Goal: Find specific page/section: Find specific page/section

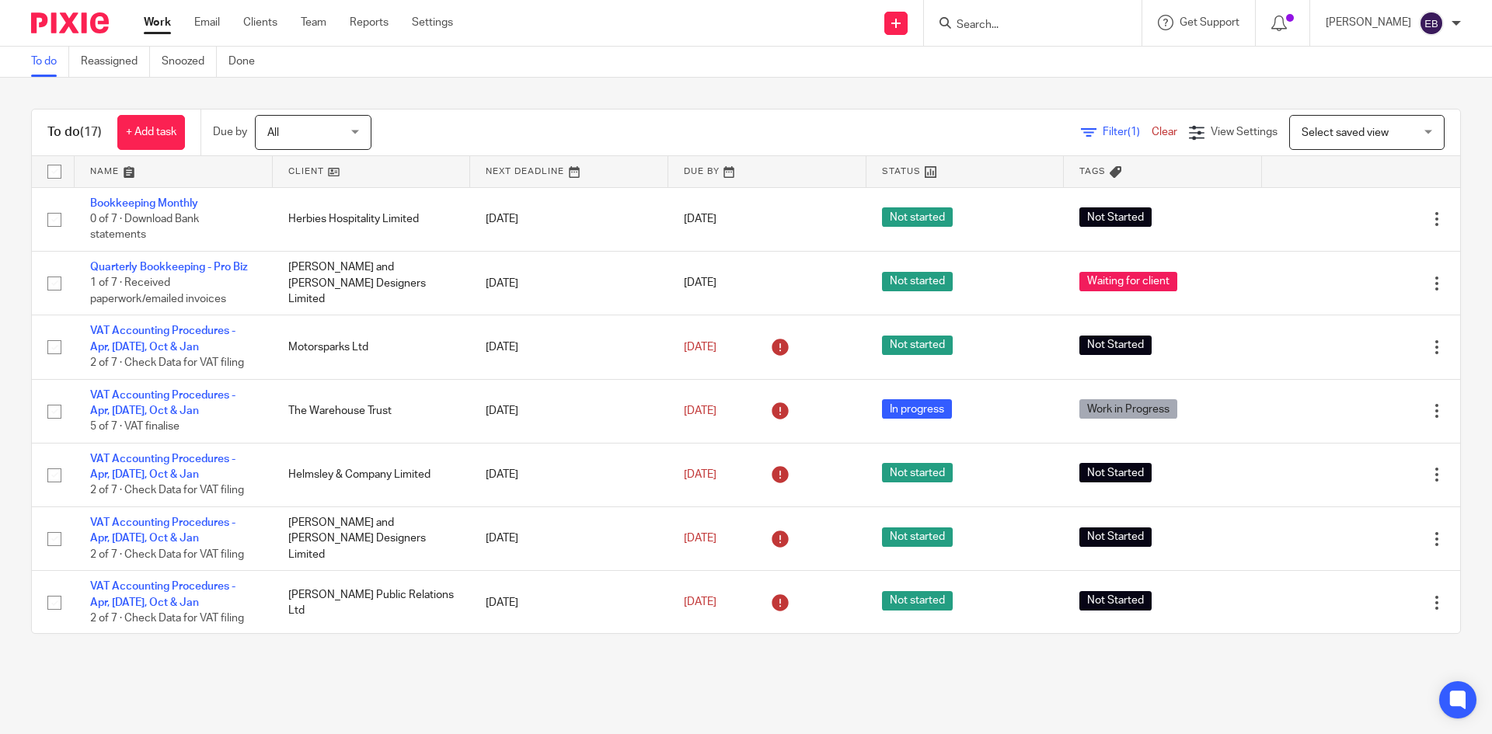
click at [1000, 29] on input "Search" at bounding box center [1025, 26] width 140 height 14
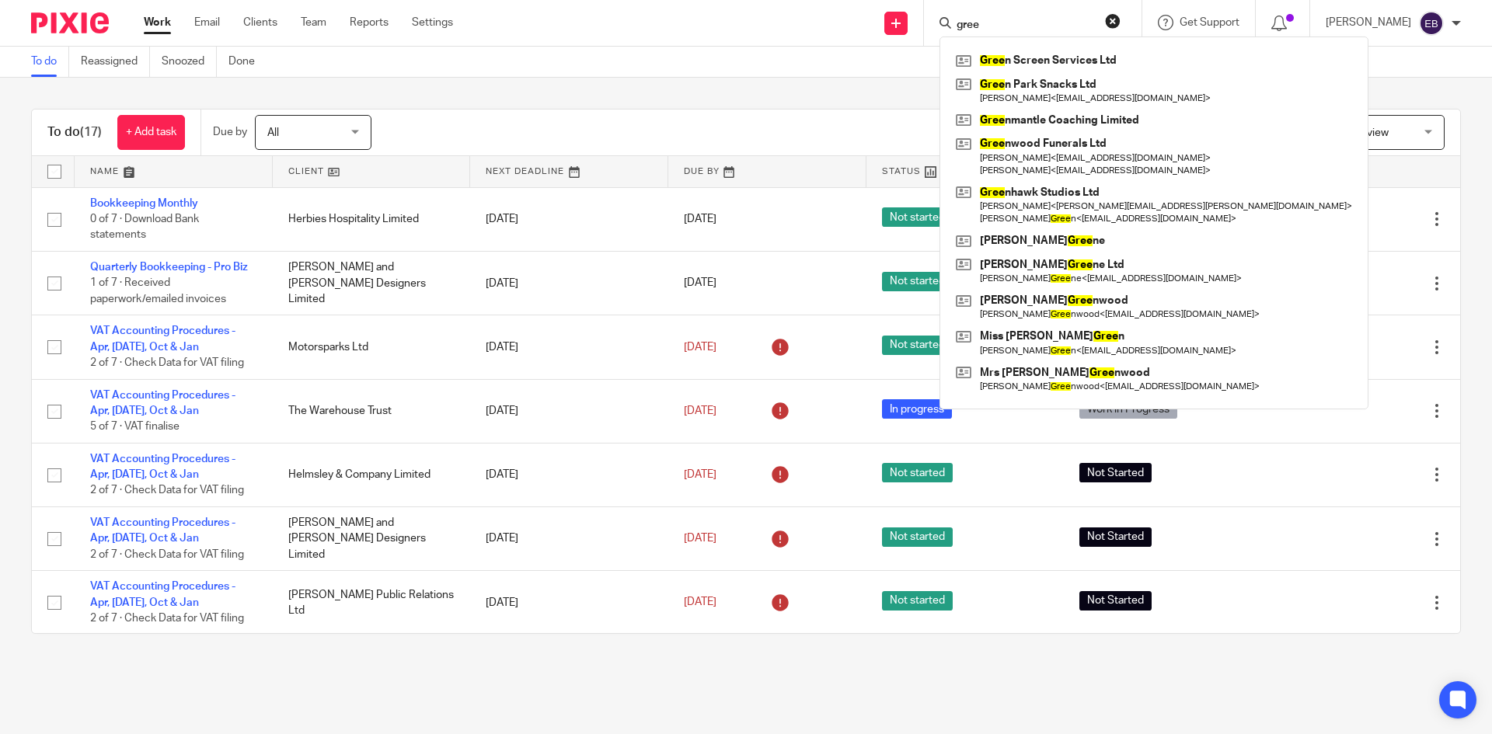
drag, startPoint x: 1013, startPoint y: 19, endPoint x: 975, endPoint y: 12, distance: 38.7
click at [975, 12] on div "gree Gree n Screen Services Ltd Gree n Park Snacks Ltd Chloe Sutton < chole@hip…" at bounding box center [1033, 23] width 218 height 46
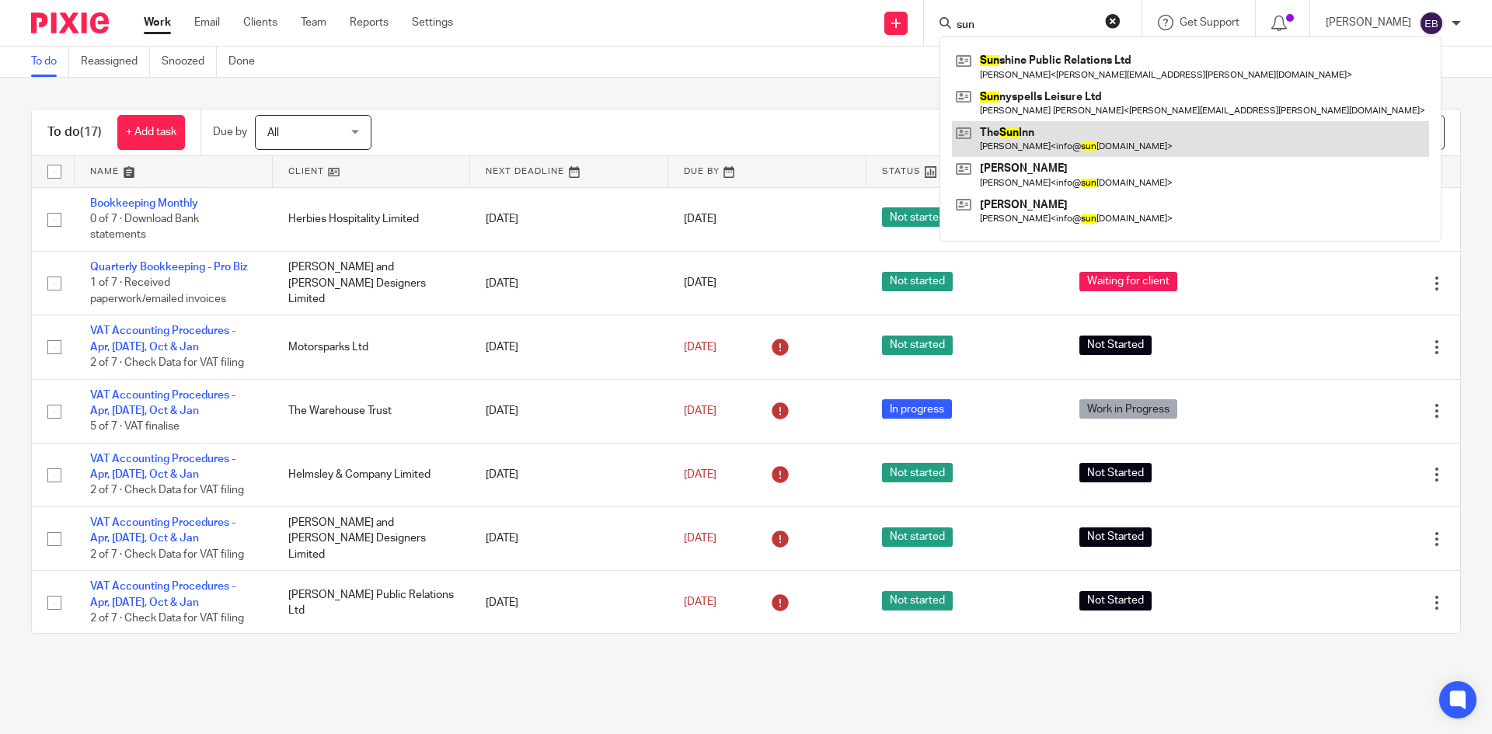
type input "sun"
click at [1047, 122] on link at bounding box center [1190, 139] width 477 height 36
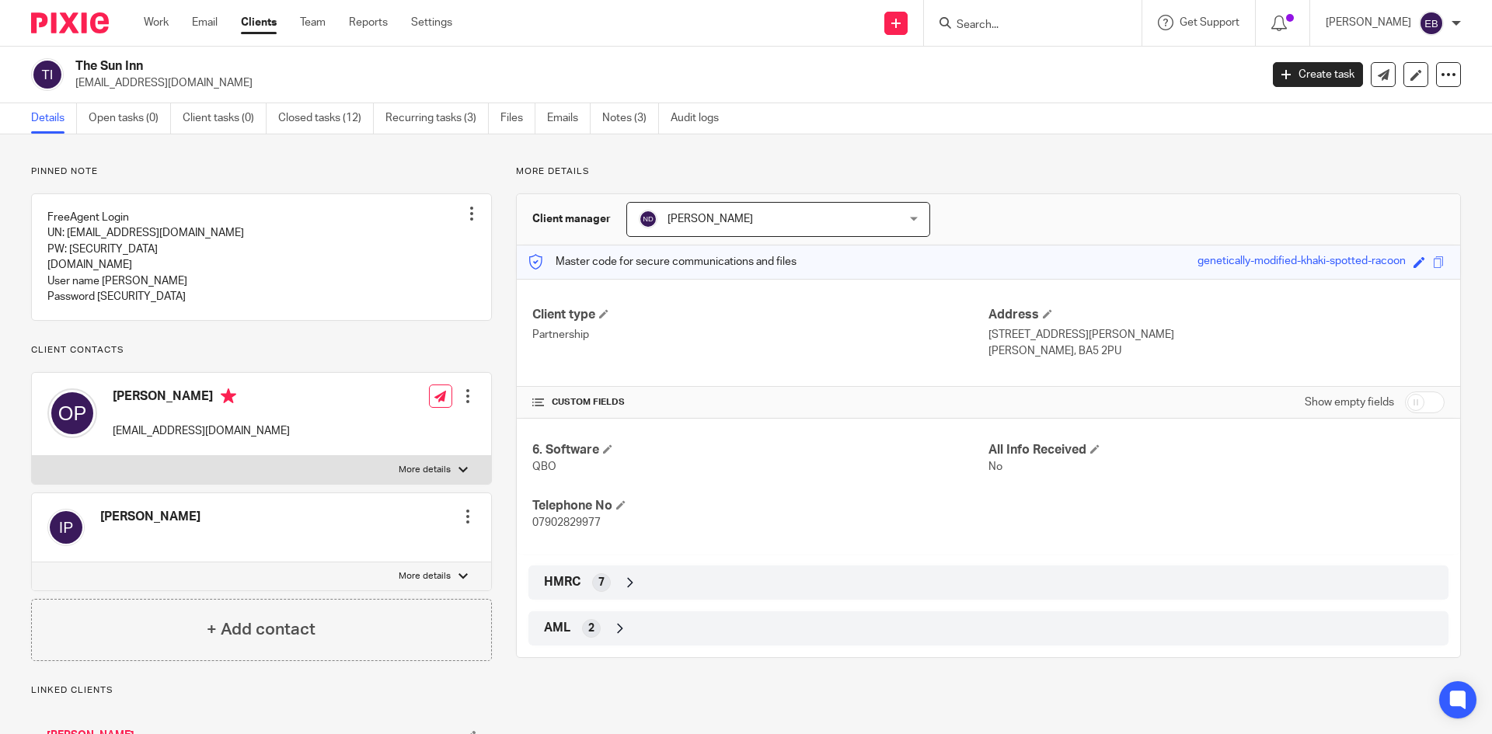
click at [605, 581] on div "7" at bounding box center [601, 583] width 19 height 19
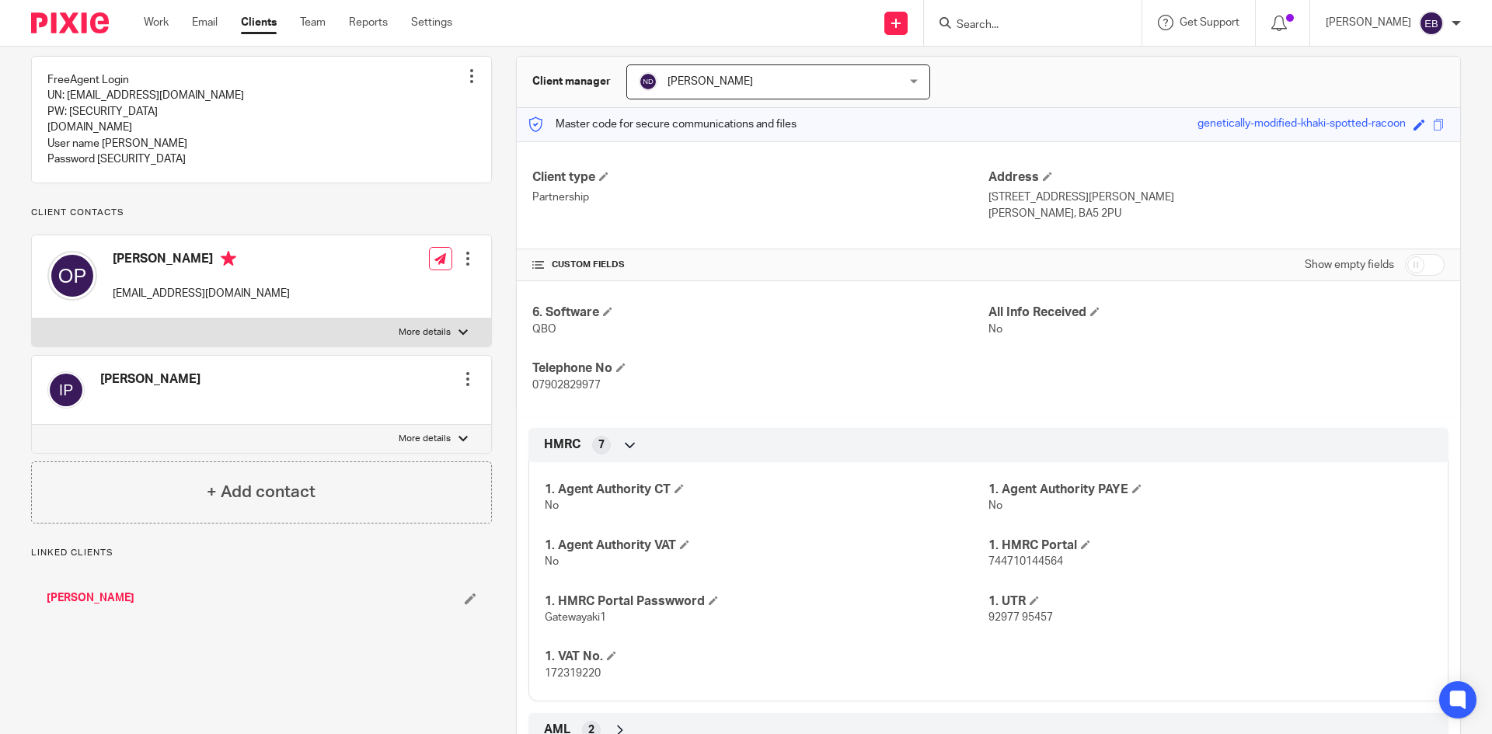
scroll to position [155, 0]
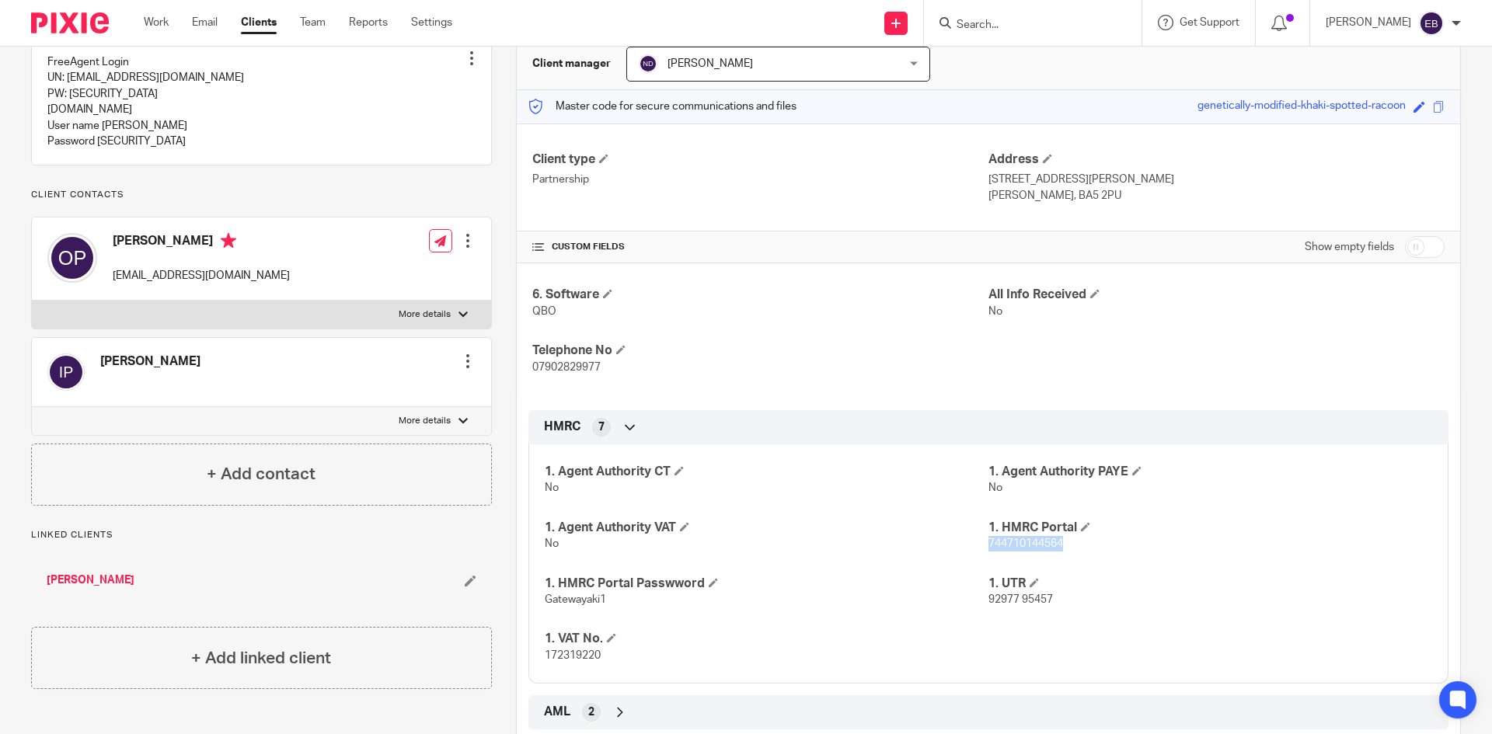
drag, startPoint x: 1066, startPoint y: 547, endPoint x: 982, endPoint y: 550, distance: 84.8
click at [989, 550] on p "744710144564" at bounding box center [1211, 544] width 444 height 16
copy span "744710144564"
drag, startPoint x: 603, startPoint y: 605, endPoint x: 535, endPoint y: 597, distance: 68.8
click at [535, 597] on div "1. Agent Authority CT No 1. Agent Authority PAYE No 1. Agent Authority VAT No 1…" at bounding box center [989, 558] width 920 height 251
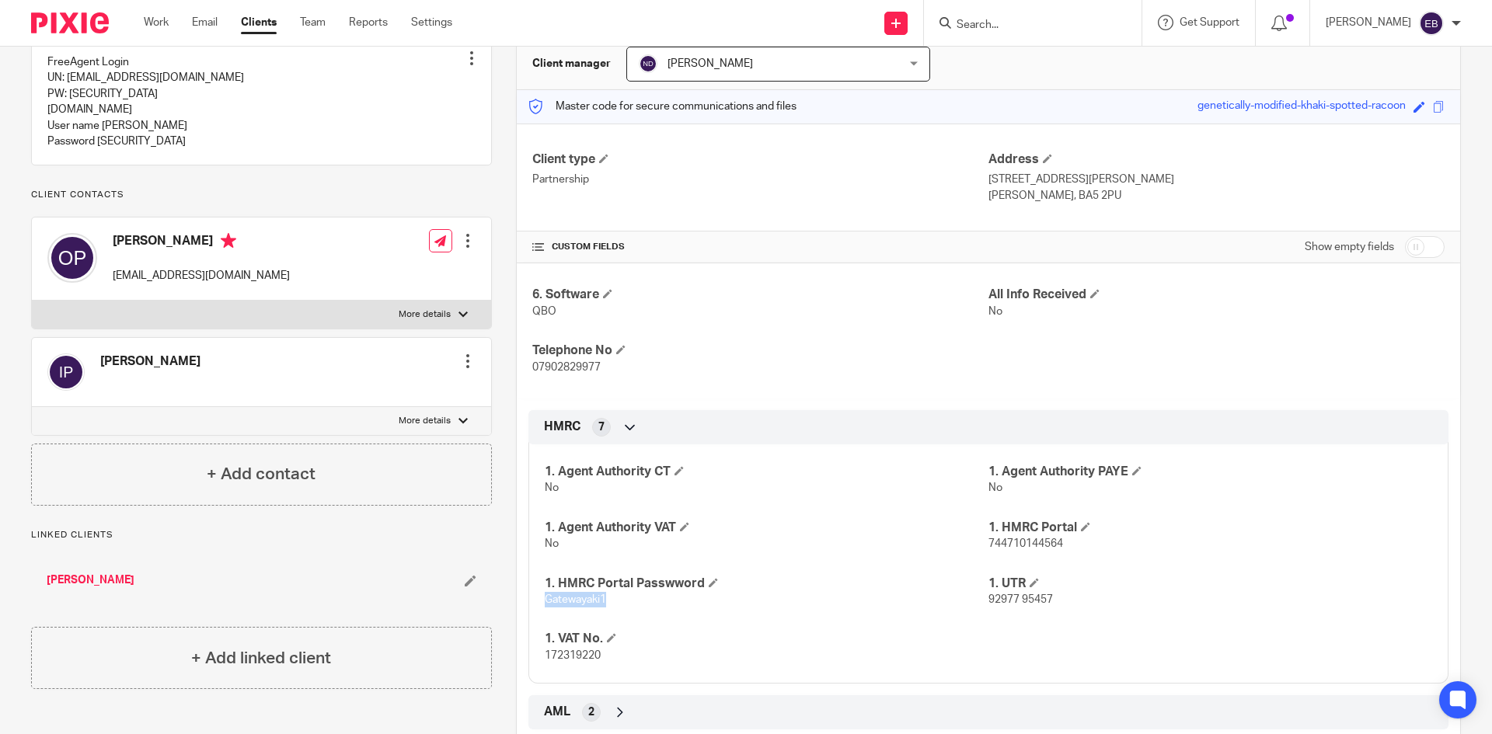
copy span "Gatewayaki1"
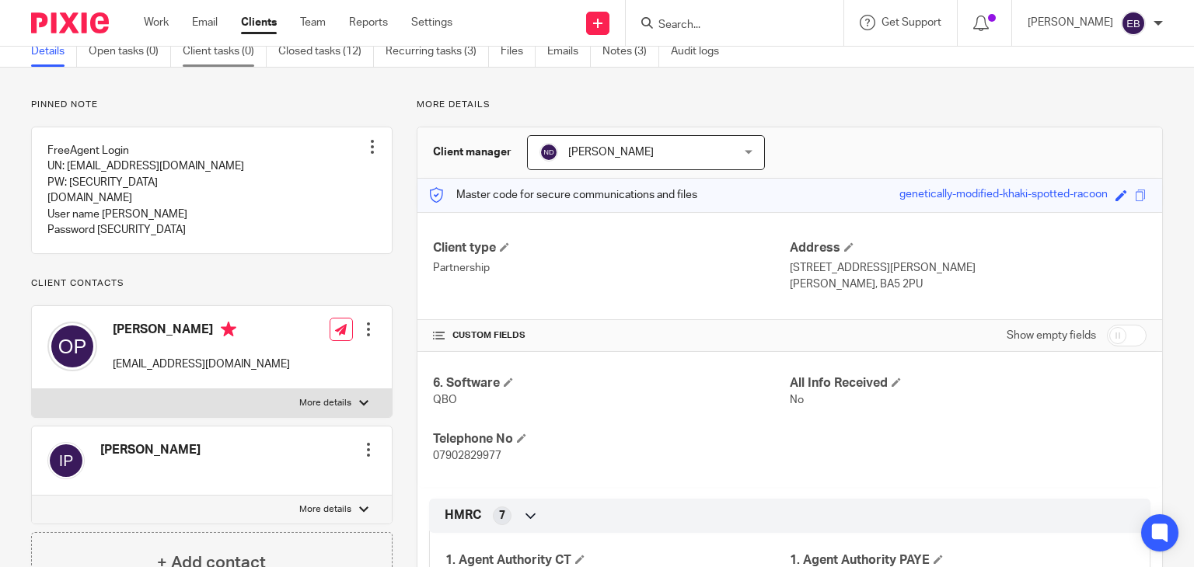
scroll to position [0, 0]
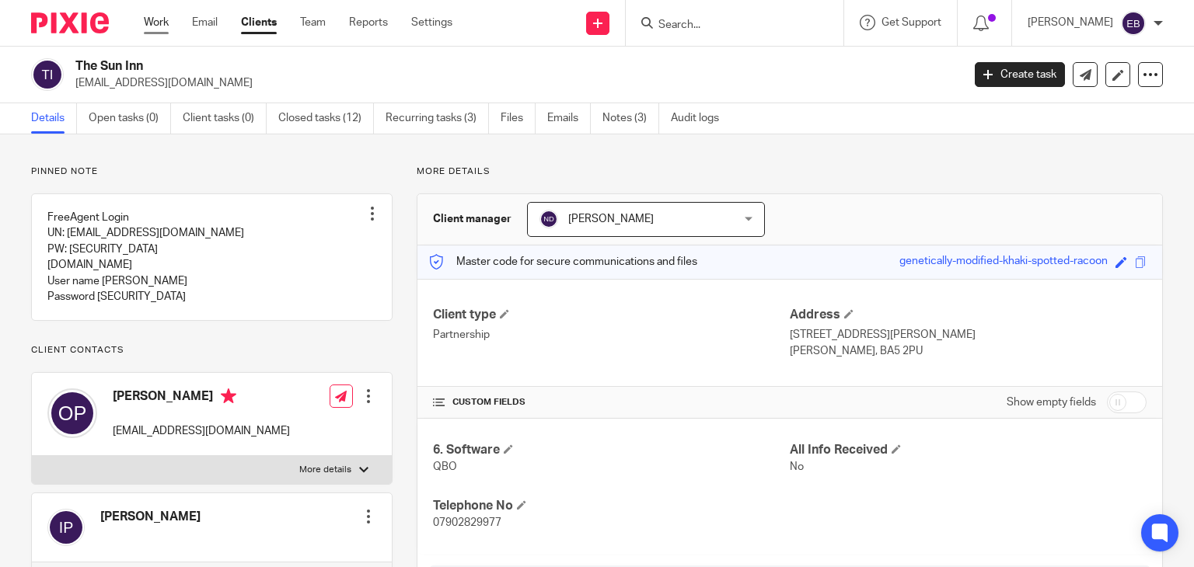
click at [155, 21] on link "Work" at bounding box center [156, 23] width 25 height 16
